Goal: Information Seeking & Learning: Learn about a topic

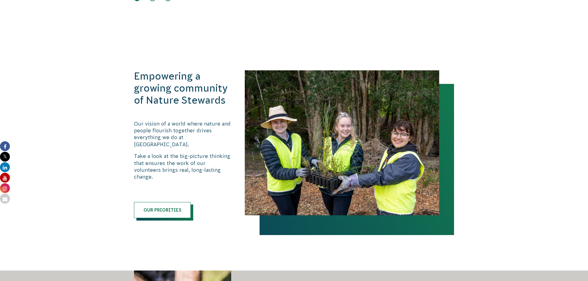
scroll to position [586, 0]
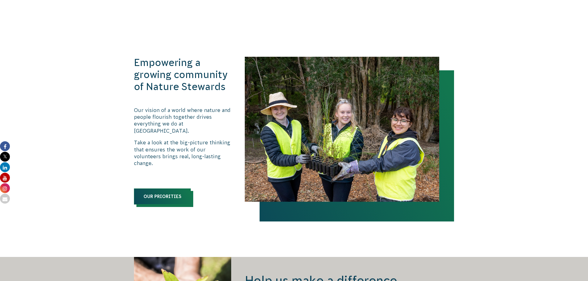
click at [160, 188] on link "Our priorities" at bounding box center [162, 196] width 57 height 16
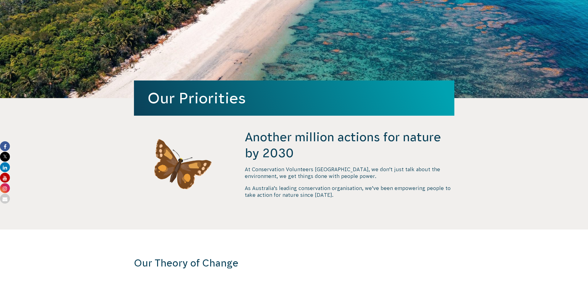
click at [313, 171] on p "At Conservation Volunteers [GEOGRAPHIC_DATA], we don’t just talk about the envi…" at bounding box center [349, 173] width 209 height 14
click at [313, 171] on p "At Conservation Volunteers Australia, we don’t just talk about the environment,…" at bounding box center [349, 173] width 209 height 14
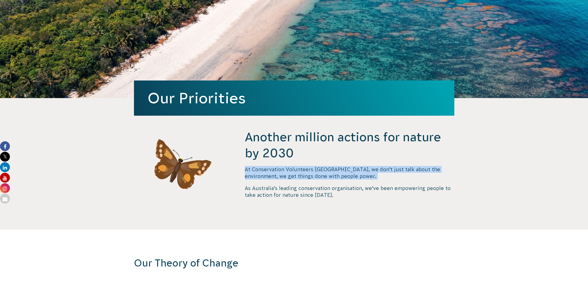
drag, startPoint x: 313, startPoint y: 171, endPoint x: 377, endPoint y: 189, distance: 65.6
click at [316, 171] on p "At Conservation Volunteers Australia, we don’t just talk about the environment,…" at bounding box center [349, 173] width 209 height 14
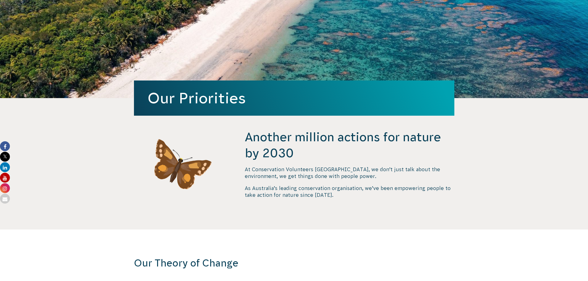
click at [377, 189] on p "As Australia’s leading conservation organisation, we’ve been empowering people …" at bounding box center [349, 192] width 209 height 14
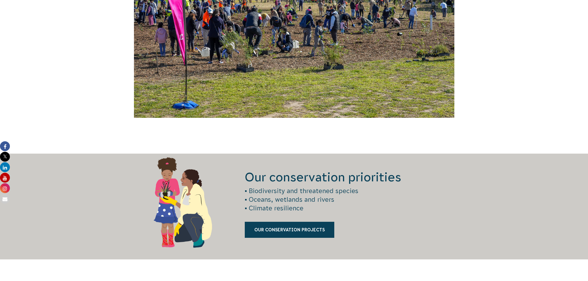
scroll to position [771, 0]
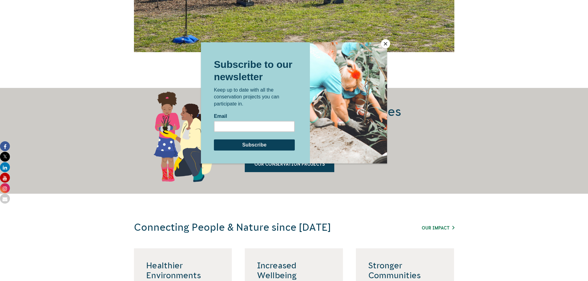
drag, startPoint x: 383, startPoint y: 44, endPoint x: 319, endPoint y: 77, distance: 72.0
click at [383, 44] on button "Close" at bounding box center [385, 43] width 9 height 9
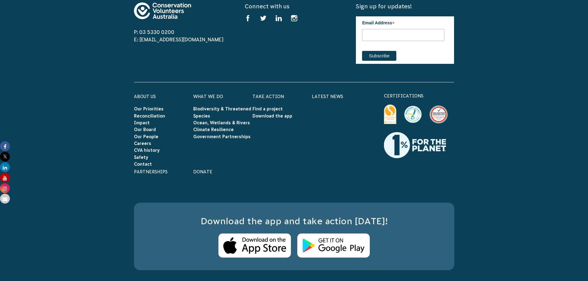
scroll to position [1789, 0]
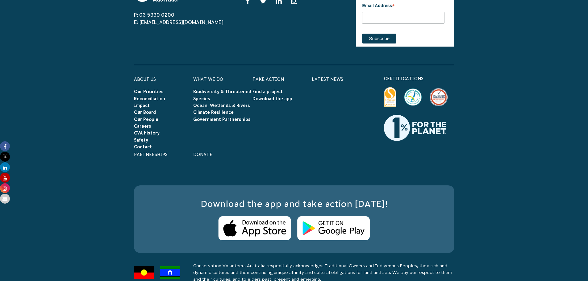
drag, startPoint x: 566, startPoint y: 161, endPoint x: 329, endPoint y: 225, distance: 245.4
click at [150, 117] on link "Our People" at bounding box center [146, 119] width 24 height 5
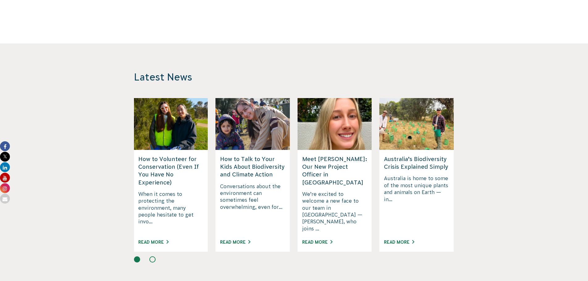
scroll to position [1085, 0]
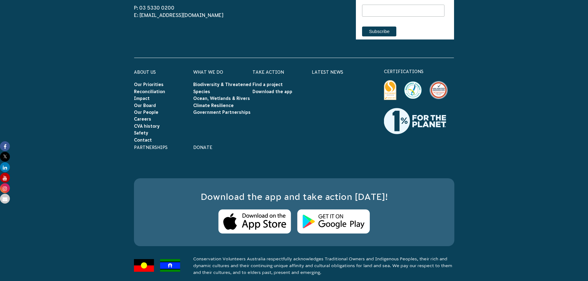
drag, startPoint x: 86, startPoint y: 78, endPoint x: 87, endPoint y: 213, distance: 135.7
click at [260, 82] on link "Find a project" at bounding box center [267, 84] width 30 height 5
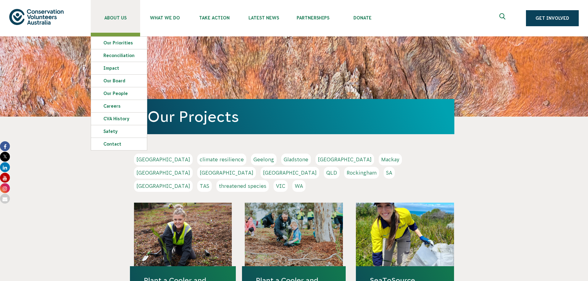
click at [116, 18] on span "About Us" at bounding box center [115, 17] width 49 height 5
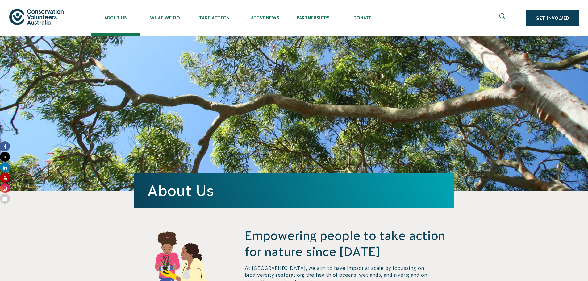
click at [38, 12] on img at bounding box center [36, 17] width 54 height 16
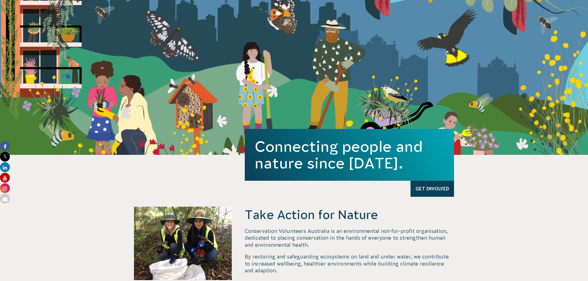
scroll to position [154, 0]
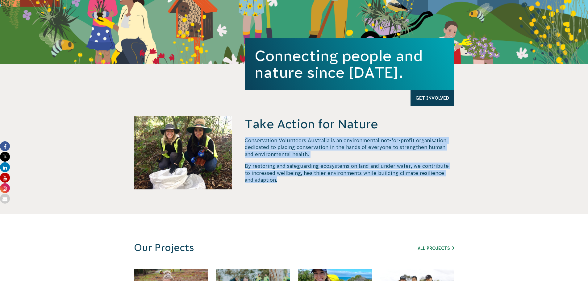
drag, startPoint x: 276, startPoint y: 180, endPoint x: 244, endPoint y: 133, distance: 57.5
click at [244, 133] on div "Take Action for Nature Conservation Volunteers Australia is an environmental no…" at bounding box center [293, 165] width 333 height 98
copy div "Conservation Volunteers Australia is an environmental not-for-profit organisati…"
click at [340, 148] on p "Conservation Volunteers Australia is an environmental not-for-profit organisati…" at bounding box center [349, 147] width 209 height 21
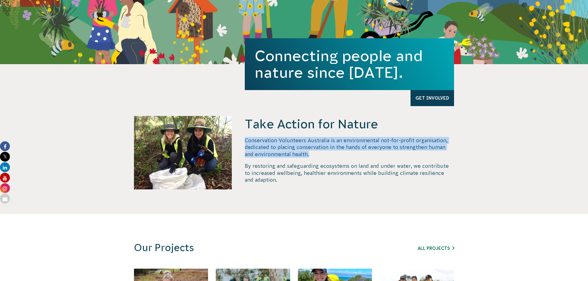
drag, startPoint x: 318, startPoint y: 155, endPoint x: 245, endPoint y: 143, distance: 73.5
click at [245, 143] on p "Conservation Volunteers Australia is an environmental not-for-profit organisati…" at bounding box center [349, 147] width 209 height 21
copy p "Conservation Volunteers Australia is an environmental not-for-profit organisati…"
drag, startPoint x: 339, startPoint y: 159, endPoint x: 339, endPoint y: 164, distance: 4.9
click at [339, 159] on div "Conservation Volunteers Australia is an environmental not-for-profit organisati…" at bounding box center [349, 160] width 209 height 46
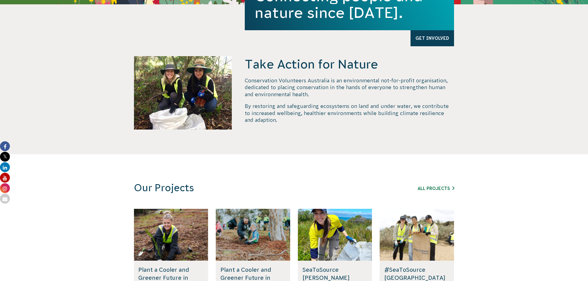
scroll to position [247, 0]
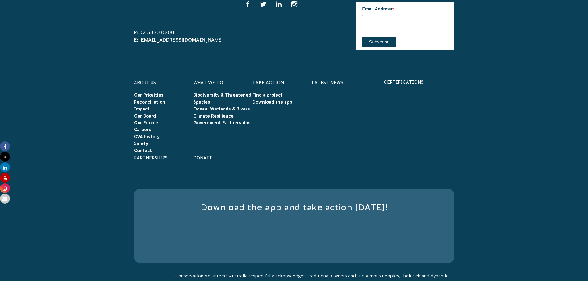
drag, startPoint x: 213, startPoint y: 110, endPoint x: 230, endPoint y: 206, distance: 97.6
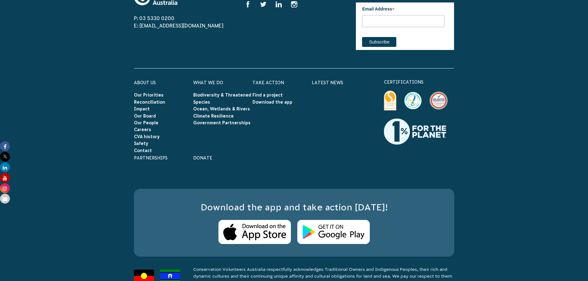
scroll to position [1966, 0]
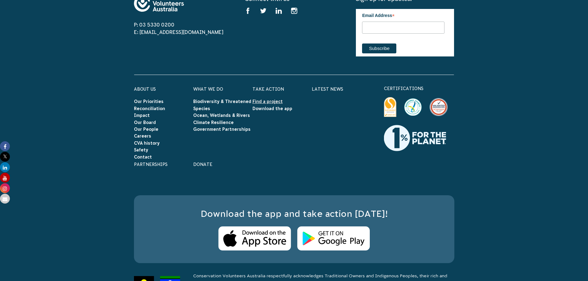
click at [272, 99] on link "Find a project" at bounding box center [267, 101] width 30 height 5
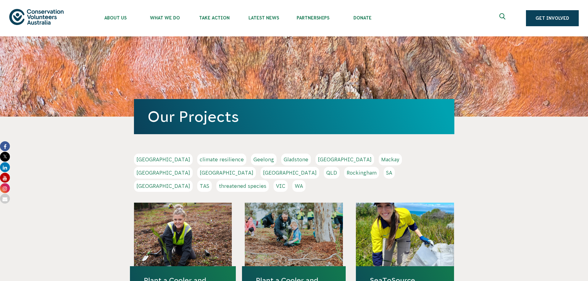
click at [151, 162] on link "[GEOGRAPHIC_DATA]" at bounding box center [163, 160] width 59 height 12
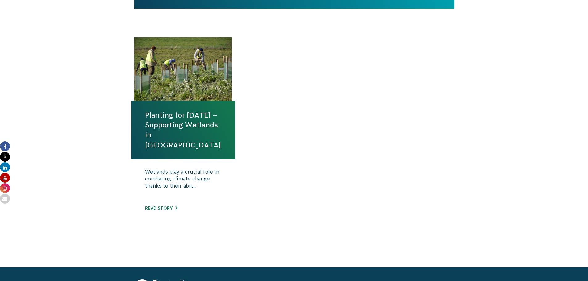
scroll to position [247, 0]
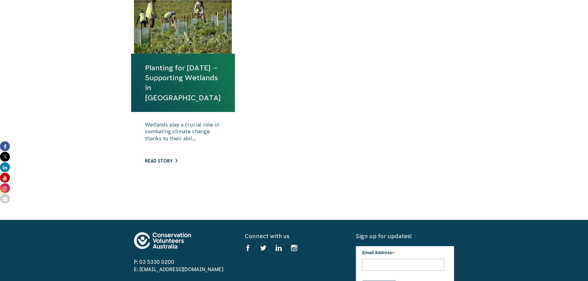
click at [163, 161] on link "Read story" at bounding box center [161, 161] width 32 height 5
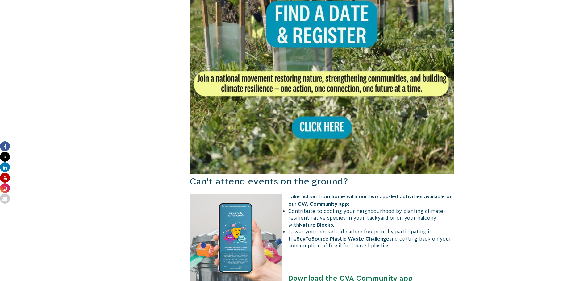
scroll to position [401, 0]
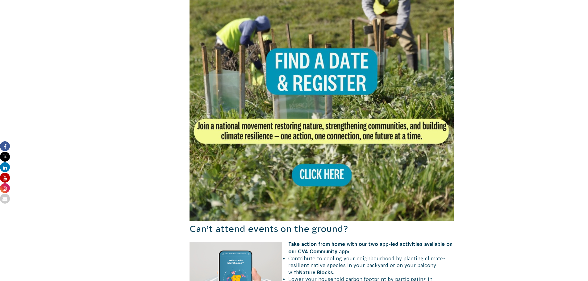
click at [323, 176] on img at bounding box center [321, 89] width 265 height 265
